Goal: Register for event/course

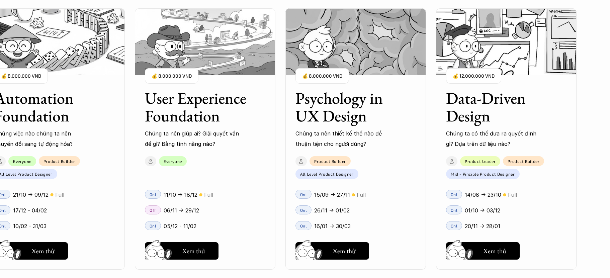
scroll to position [703, 0]
click at [520, 90] on h3 "Data-Driven Design" at bounding box center [498, 106] width 104 height 35
click at [498, 254] on h5 "Xem thử" at bounding box center [494, 251] width 23 height 9
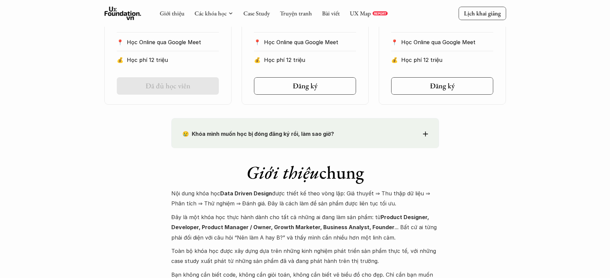
scroll to position [436, 0]
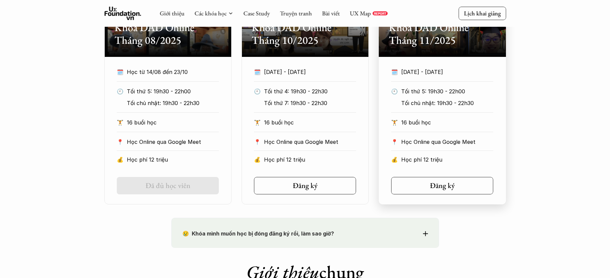
click at [301, 185] on h5 "Đăng ký" at bounding box center [305, 185] width 25 height 9
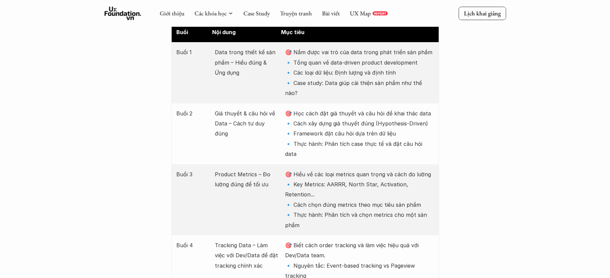
scroll to position [837, 0]
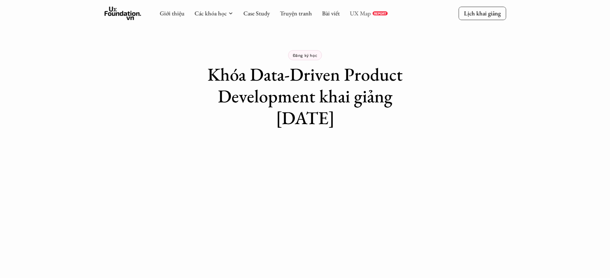
click at [357, 13] on link "UX Map" at bounding box center [360, 13] width 21 height 8
drag, startPoint x: 268, startPoint y: 120, endPoint x: 357, endPoint y: 126, distance: 89.5
click at [357, 126] on h1 "Khóa Data-Driven Product Development khai giảng 1/10/2025" at bounding box center [305, 96] width 234 height 65
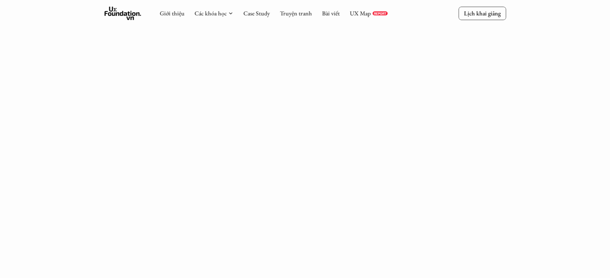
scroll to position [301, 0]
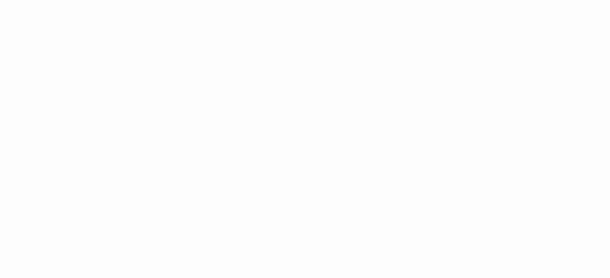
scroll to position [971, 0]
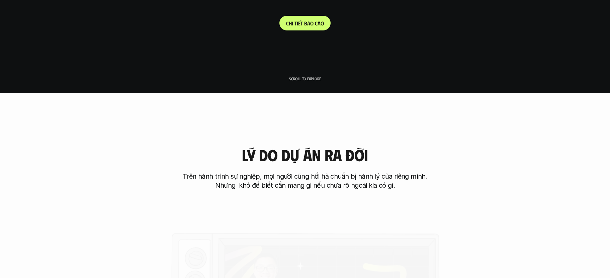
scroll to position [301, 0]
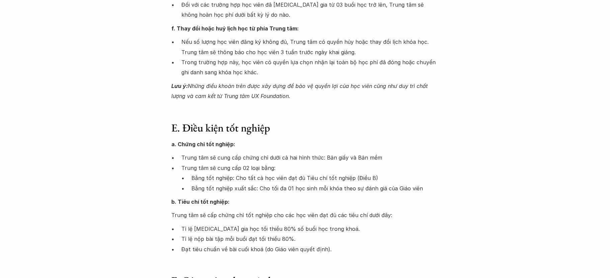
scroll to position [803, 0]
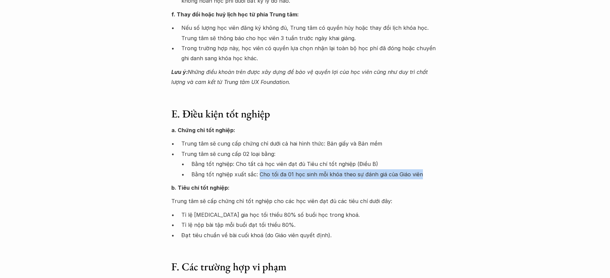
drag, startPoint x: 257, startPoint y: 163, endPoint x: 416, endPoint y: 170, distance: 158.5
click at [416, 170] on div "a. Chứng chỉ tốt nghiệp: Trung tâm sẽ cung cấp chứng chỉ dưới cả hai hình thức:…" at bounding box center [305, 182] width 268 height 115
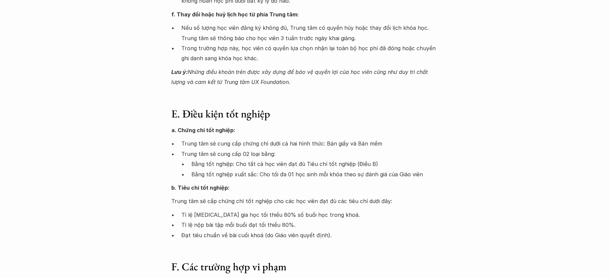
click at [280, 186] on div "a. Chứng chỉ tốt nghiệp: Trung tâm sẽ cung cấp chứng chỉ dưới cả hai hình thức:…" at bounding box center [305, 182] width 268 height 115
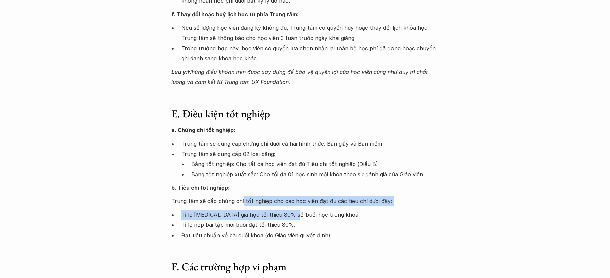
drag, startPoint x: 241, startPoint y: 193, endPoint x: 291, endPoint y: 199, distance: 50.0
click at [291, 199] on div "a. Chứng chỉ tốt nghiệp: Trung tâm sẽ cung cấp chứng chỉ dưới cả hai hình thức:…" at bounding box center [305, 182] width 268 height 115
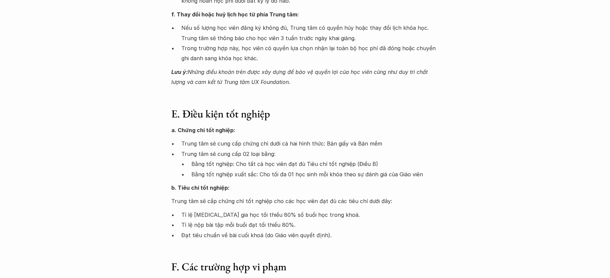
drag, startPoint x: 291, startPoint y: 199, endPoint x: 286, endPoint y: 213, distance: 14.2
click at [286, 220] on p "Tỉ lệ nộp bài tập mỗi buổi đạt tối thiểu 80%." at bounding box center [310, 225] width 258 height 10
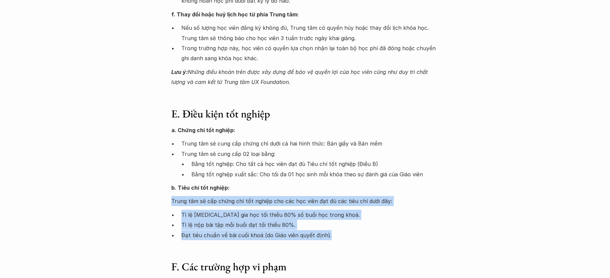
drag, startPoint x: 339, startPoint y: 225, endPoint x: 171, endPoint y: 191, distance: 171.5
click at [171, 191] on div "a. Chứng chỉ tốt nghiệp: Trung tâm sẽ cung cấp chứng chỉ dưới cả hai hình thức:…" at bounding box center [305, 182] width 268 height 115
drag, startPoint x: 171, startPoint y: 191, endPoint x: 248, endPoint y: 220, distance: 81.8
click at [248, 220] on p "Tỉ lệ nộp bài tập mỗi buổi đạt tối thiểu 80%." at bounding box center [310, 225] width 258 height 10
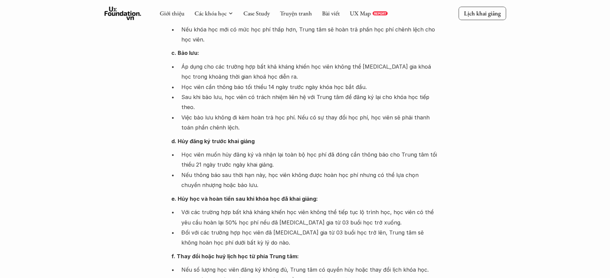
scroll to position [435, 0]
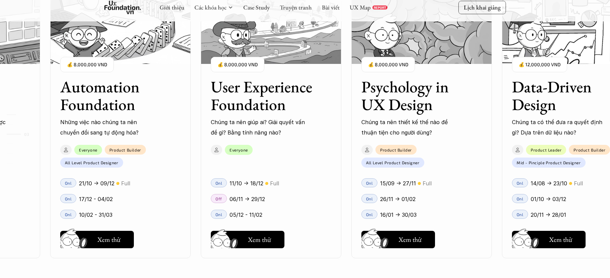
scroll to position [904, 0]
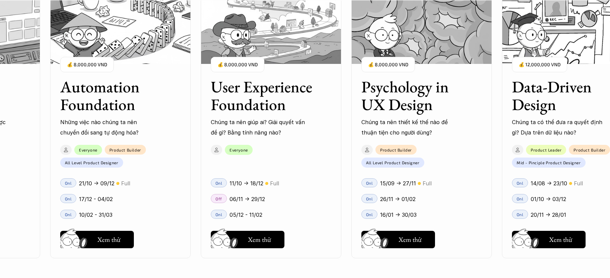
click at [555, 89] on h3 "Data-Driven Design" at bounding box center [564, 95] width 104 height 35
click at [542, 235] on img at bounding box center [527, 249] width 36 height 30
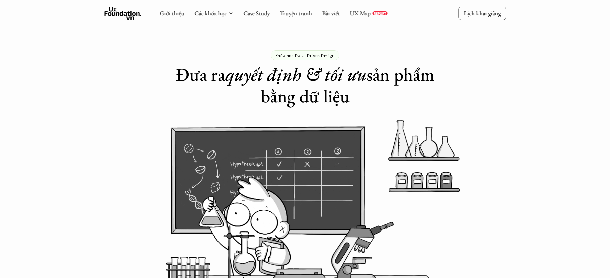
click at [143, 202] on img at bounding box center [305, 210] width 402 height 181
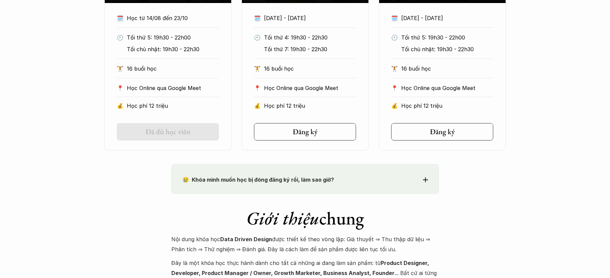
scroll to position [602, 0]
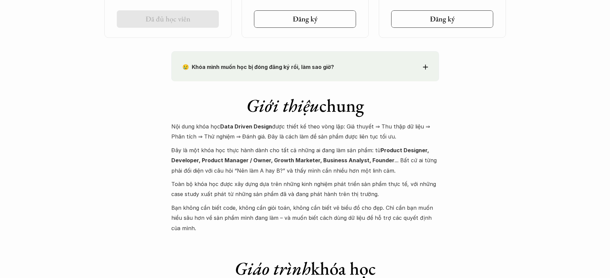
drag, startPoint x: 429, startPoint y: 208, endPoint x: 437, endPoint y: 218, distance: 12.4
click at [437, 218] on p "Bạn không cần biết code, không cần giỏi toán, không cần biết vẽ biểu đồ cho đẹp…" at bounding box center [305, 218] width 268 height 30
click at [334, 188] on p "Toàn bộ khóa học được xây dựng dựa trên những kinh nghiệm phát triển sản phẩm t…" at bounding box center [305, 189] width 268 height 20
drag, startPoint x: 344, startPoint y: 126, endPoint x: 390, endPoint y: 136, distance: 47.0
click at [390, 136] on p "Nội dung khóa học Data Driven Design được thiết kế theo vòng lặp: Giả thuyết ⇒ …" at bounding box center [305, 131] width 268 height 20
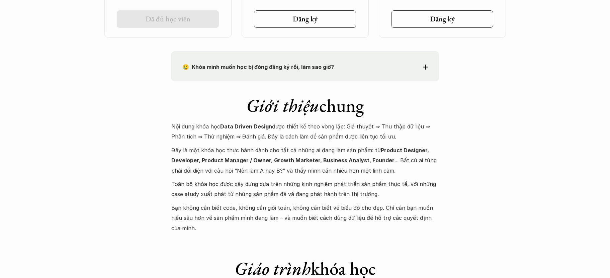
copy p "Giả thuyết ⇒ Thu thập dữ liệu ⇒ Phân tích ⇒ Thử nghiệm ⇒ Đánh giá. Đây là cách …"
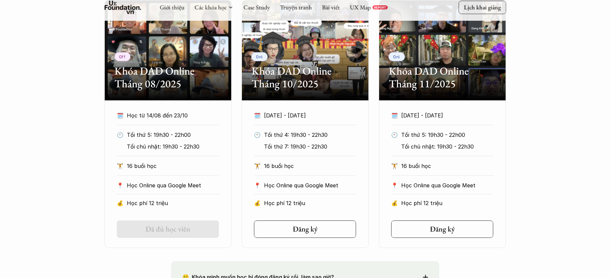
scroll to position [401, 0]
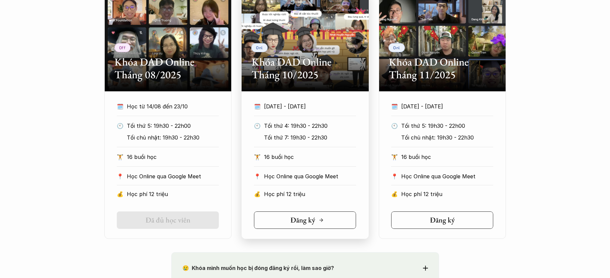
click at [301, 215] on link "Đăng ký" at bounding box center [305, 220] width 102 height 17
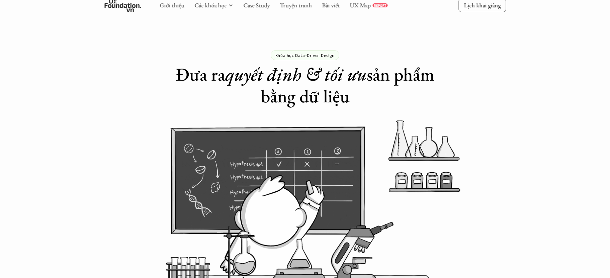
scroll to position [837, 0]
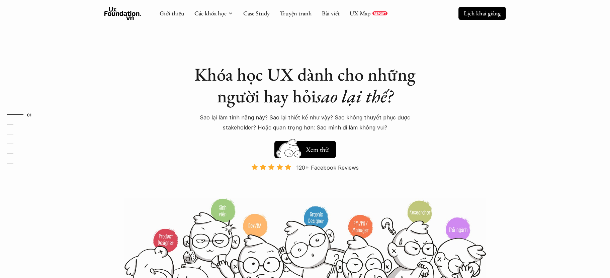
click at [470, 16] on p "Lịch khai giảng" at bounding box center [482, 13] width 37 height 8
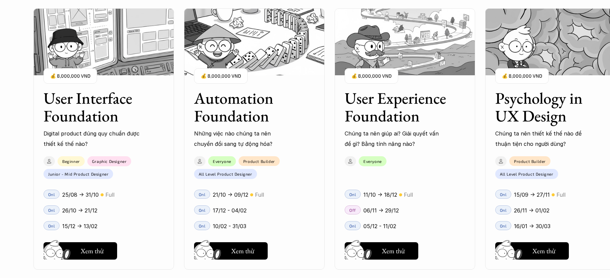
scroll to position [608, 0]
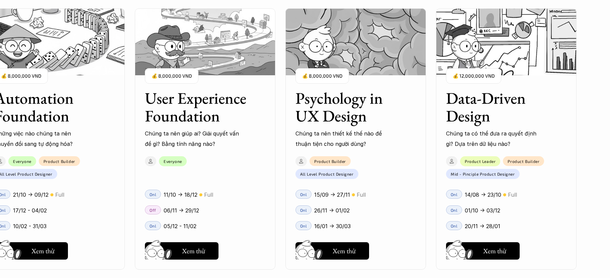
click at [475, 109] on h3 "Data-Driven Design" at bounding box center [498, 106] width 104 height 35
click at [471, 250] on img at bounding box center [461, 260] width 36 height 30
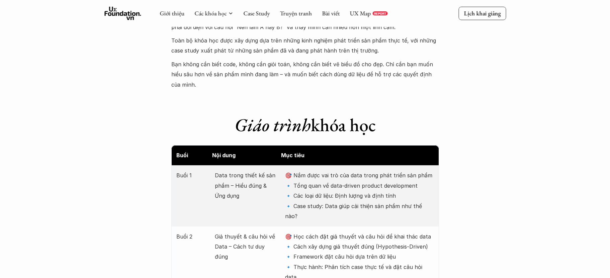
scroll to position [636, 0]
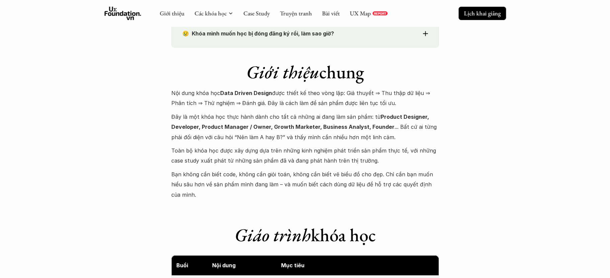
click at [487, 13] on p "Lịch khai giảng" at bounding box center [482, 13] width 37 height 8
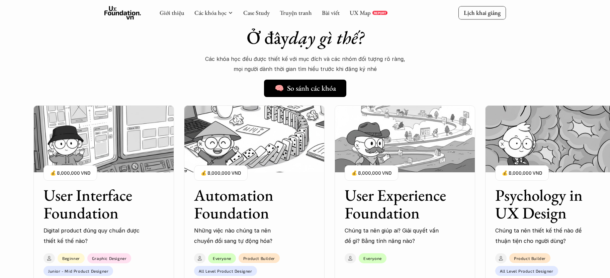
scroll to position [709, 0]
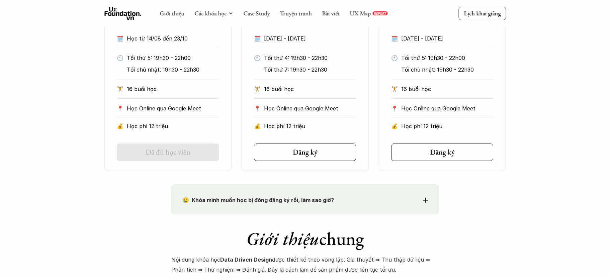
scroll to position [469, 0]
click at [312, 146] on link "Đăng ký" at bounding box center [305, 152] width 102 height 17
